Goal: Information Seeking & Learning: Learn about a topic

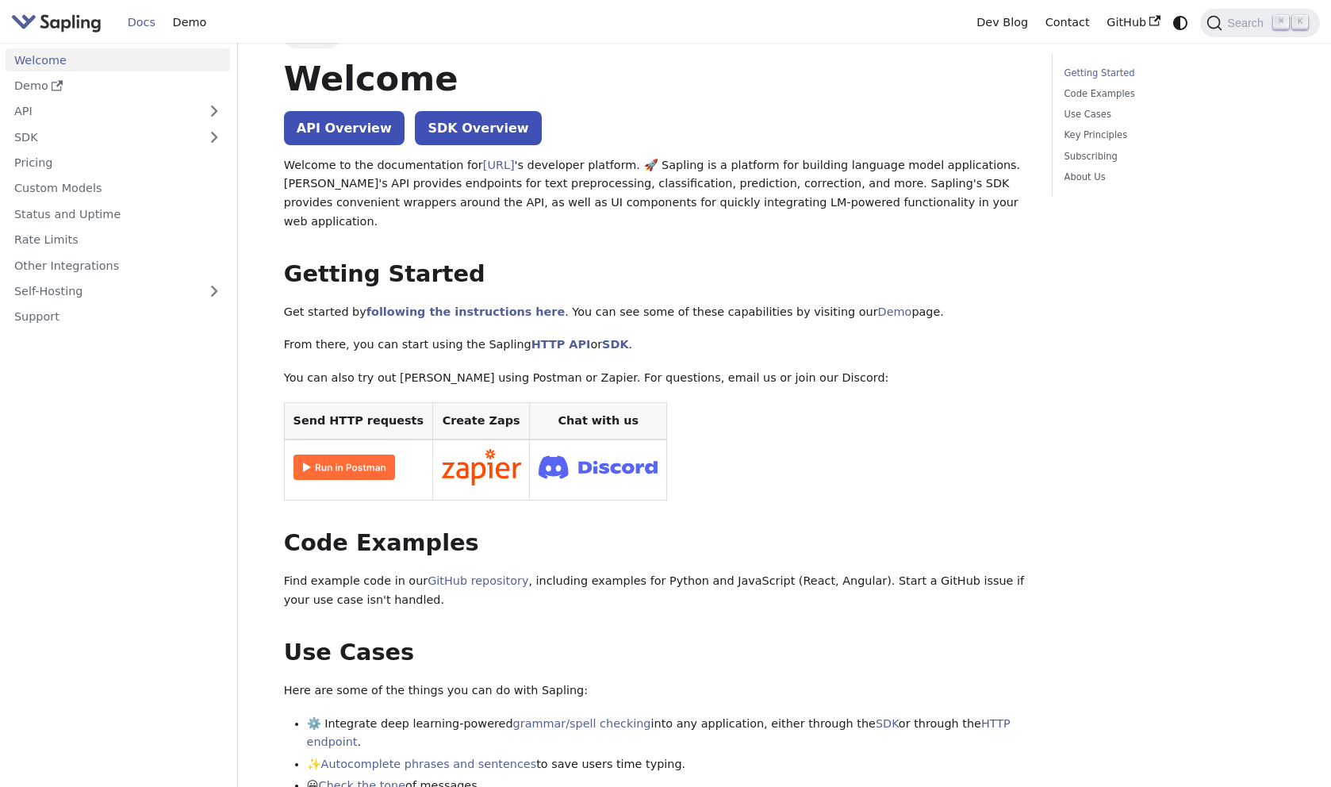
scroll to position [27, 0]
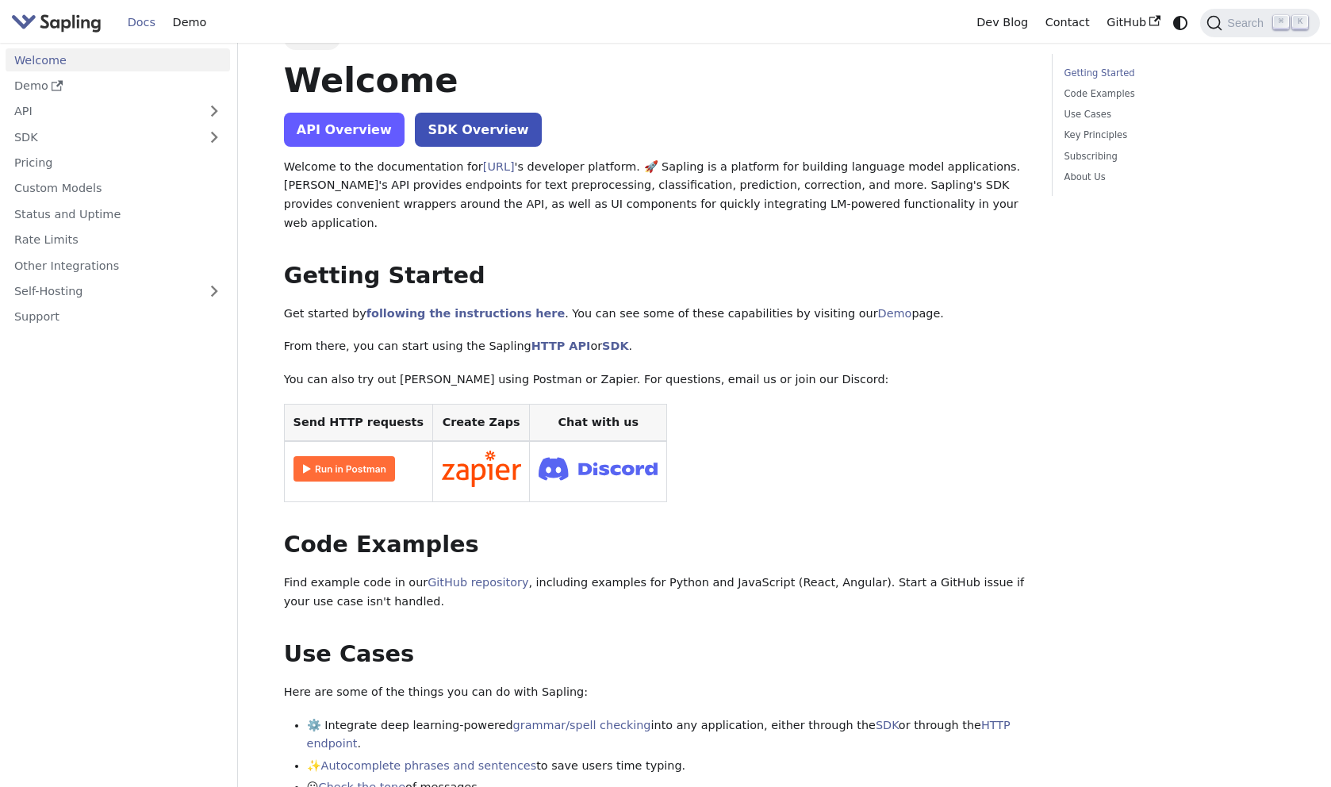
click at [333, 134] on link "API Overview" at bounding box center [344, 130] width 121 height 34
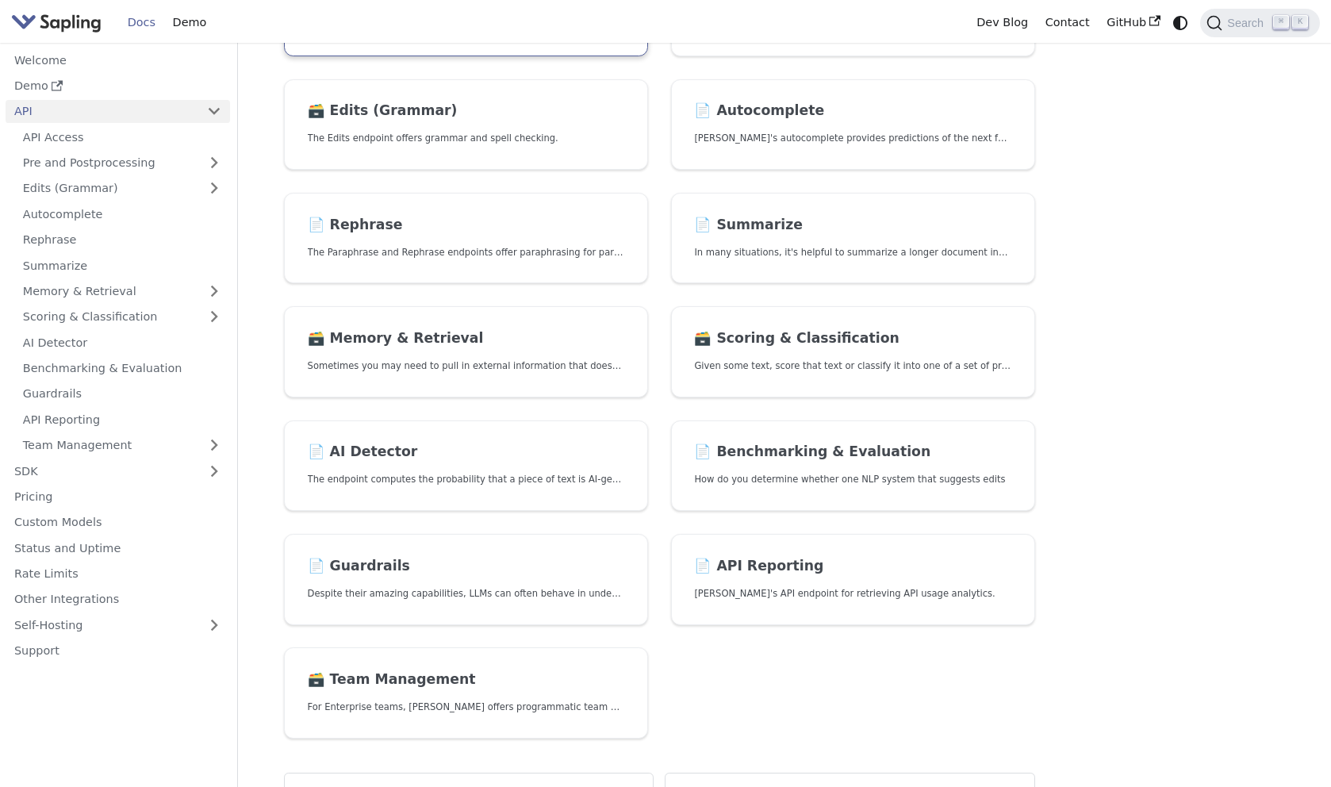
scroll to position [227, 0]
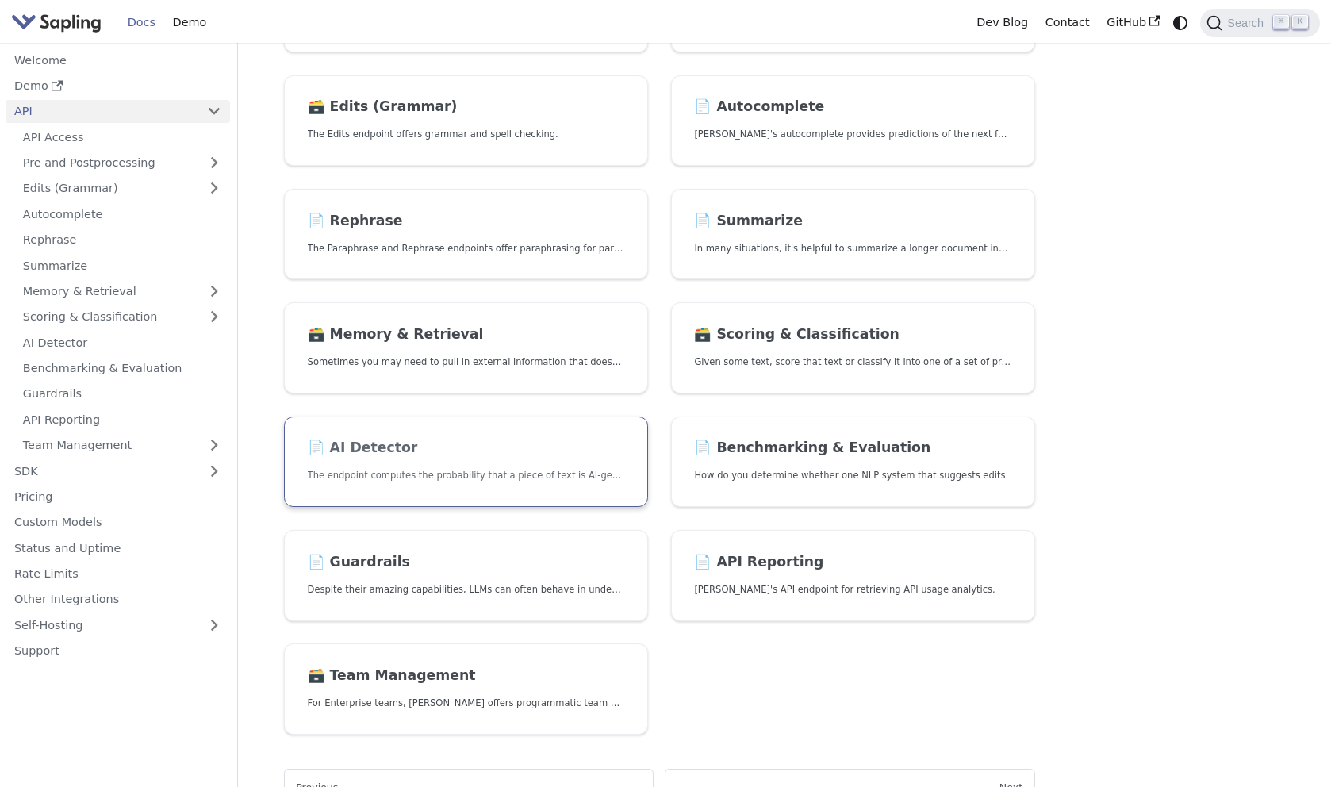
click at [401, 463] on link "📄️ AI Detector The endpoint computes the probability that a piece of text is AI…" at bounding box center [466, 461] width 364 height 91
